Goal: Find specific page/section: Find specific page/section

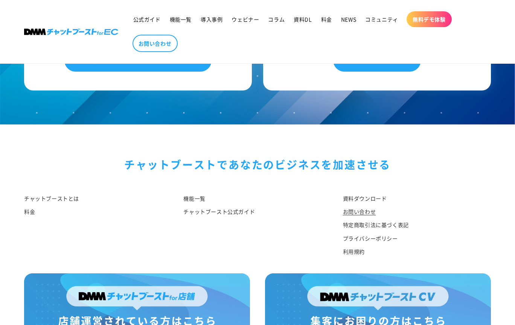
scroll to position [797, 0]
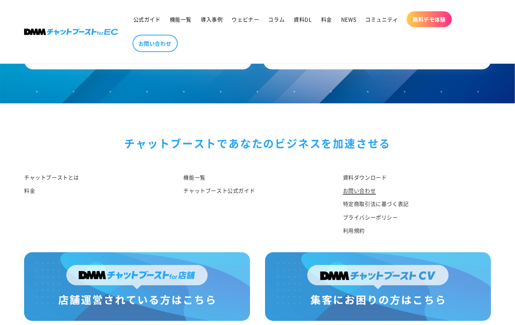
click at [367, 184] on link "お問い合わせ" at bounding box center [359, 190] width 33 height 13
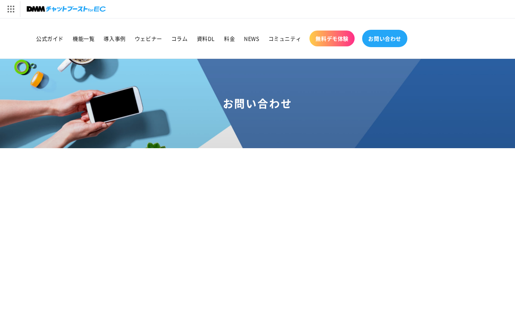
click at [399, 35] on link "お問い合わせ" at bounding box center [384, 38] width 45 height 17
click at [276, 34] on link "コミュニティ" at bounding box center [285, 39] width 42 height 16
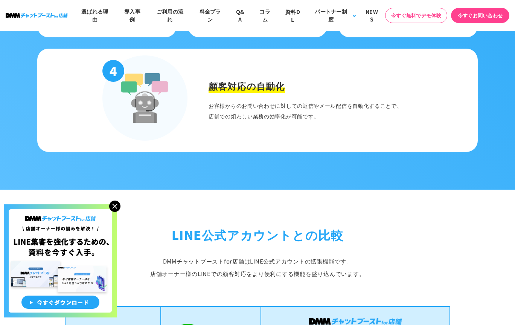
scroll to position [1034, 0]
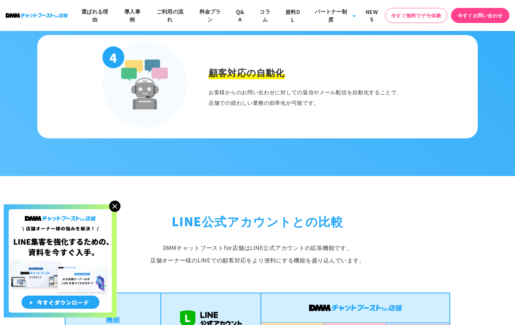
click at [113, 206] on img at bounding box center [114, 205] width 11 height 11
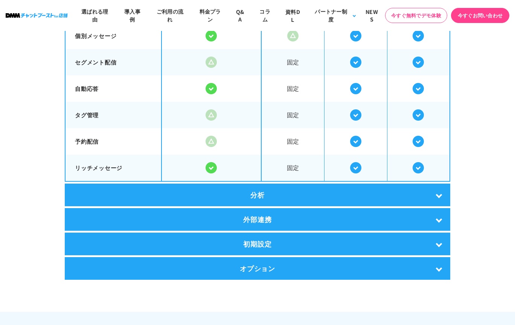
scroll to position [1449, 0]
